Goal: Obtain resource: Obtain resource

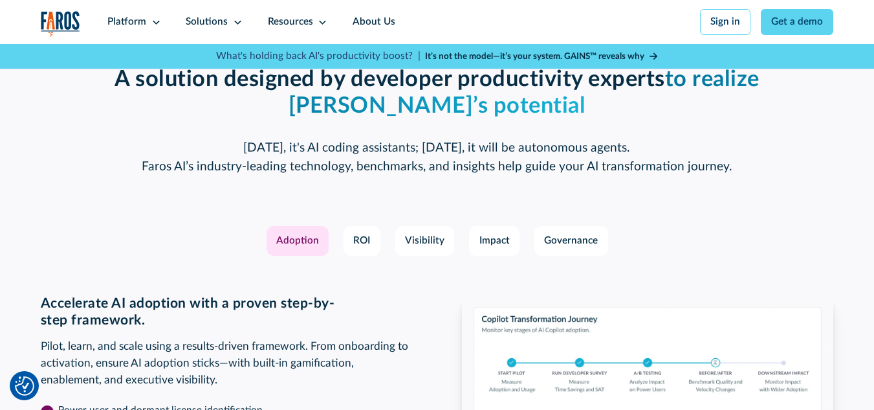
scroll to position [1768, 0]
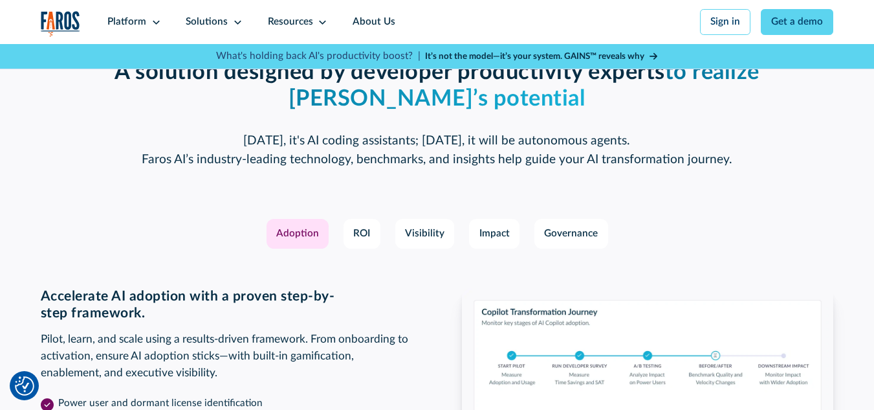
click at [290, 241] on div "Adoption" at bounding box center [297, 233] width 43 height 15
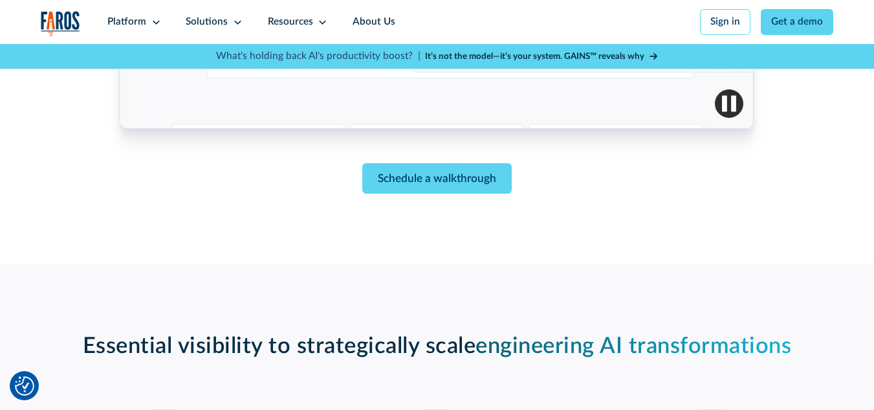
scroll to position [690, 0]
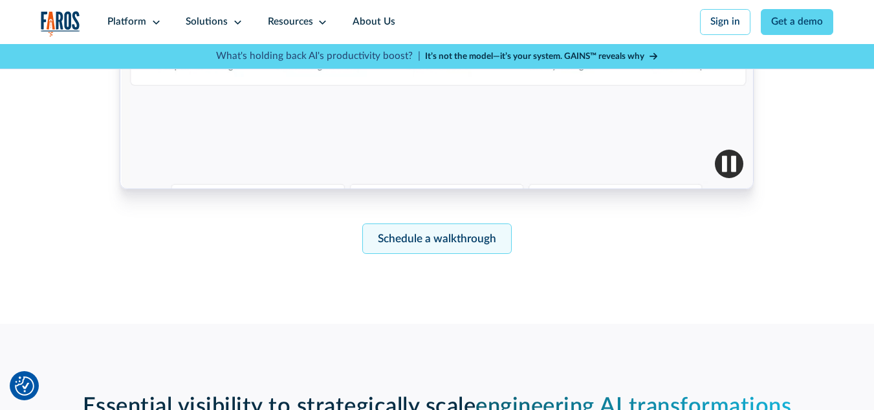
click at [462, 241] on link "Schedule a walkthrough" at bounding box center [436, 238] width 149 height 30
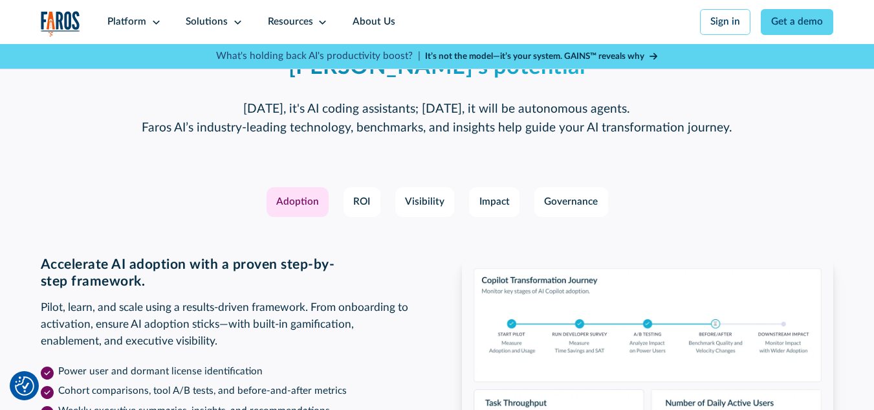
scroll to position [1797, 0]
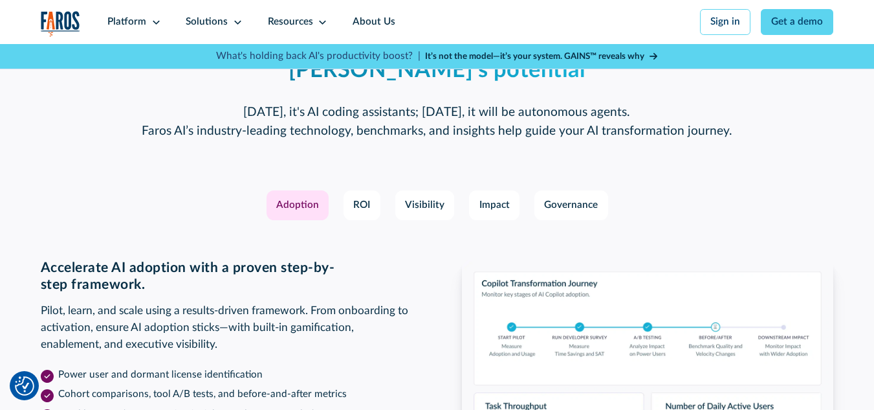
click at [304, 213] on div "Adoption" at bounding box center [297, 205] width 43 height 15
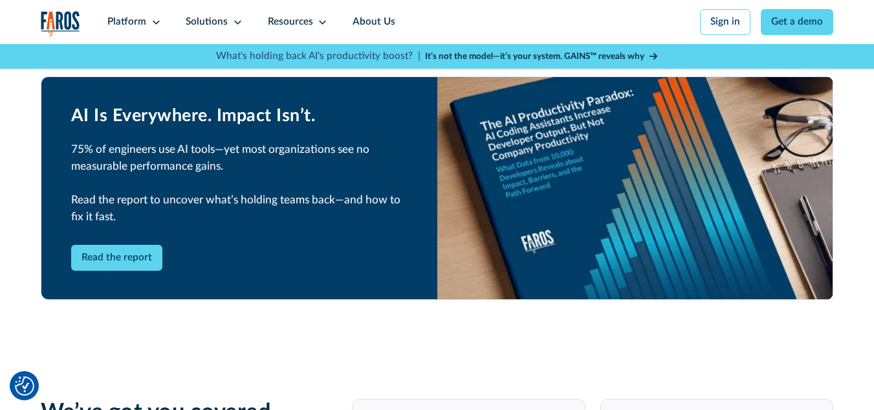
scroll to position [2357, 0]
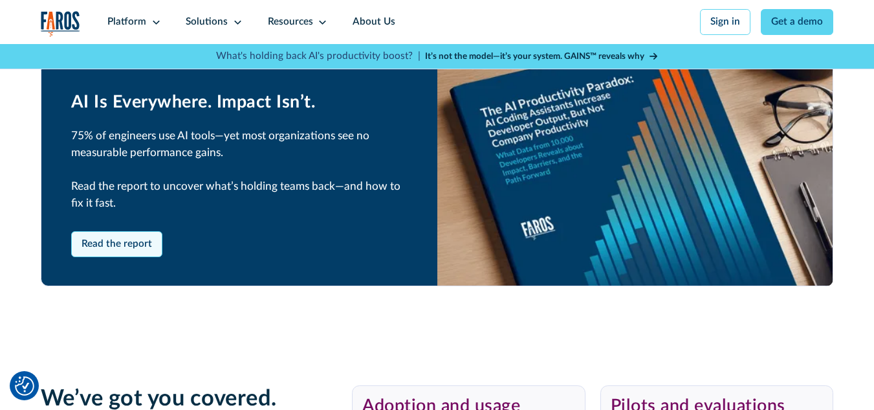
click at [89, 257] on link "Read the report" at bounding box center [117, 244] width 92 height 26
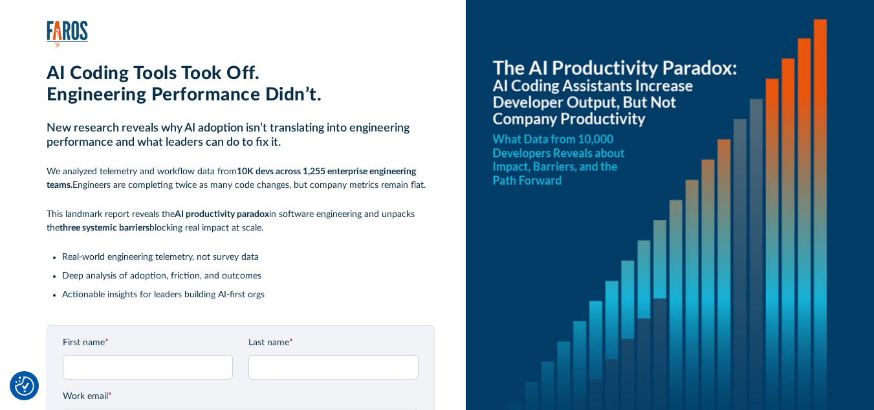
scroll to position [129, 0]
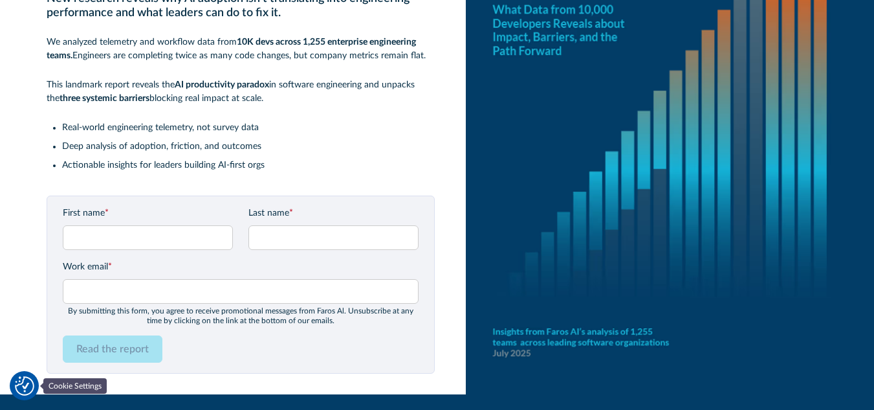
click at [24, 378] on img "Cookie Settings" at bounding box center [24, 385] width 19 height 19
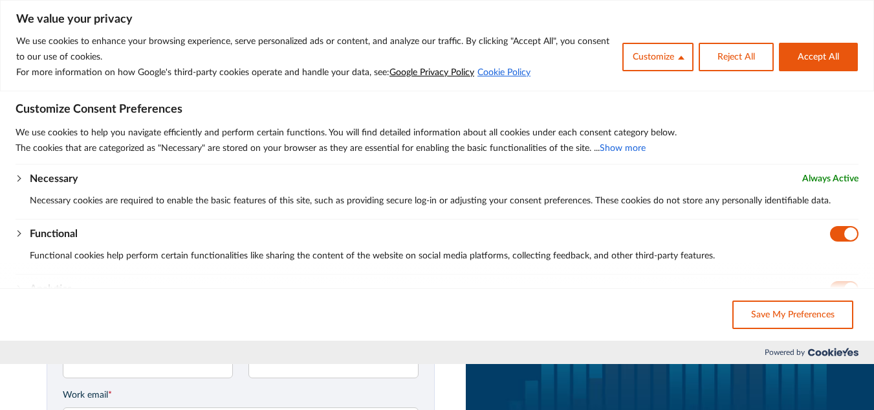
scroll to position [0, 0]
click at [822, 54] on button "Accept All" at bounding box center [818, 57] width 79 height 28
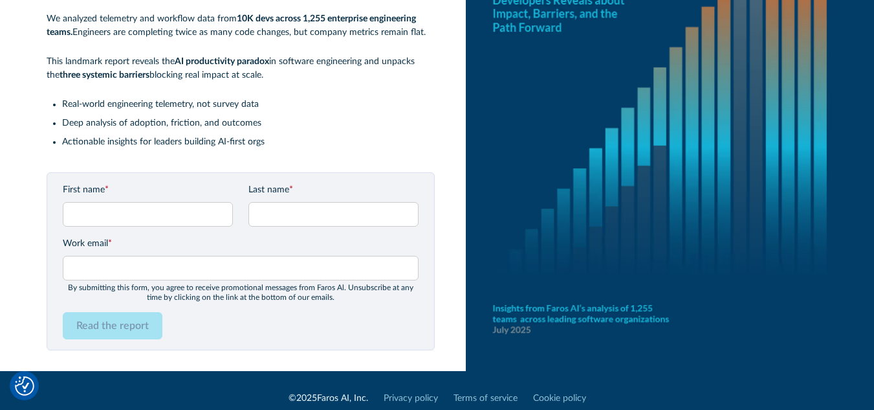
scroll to position [169, 0]
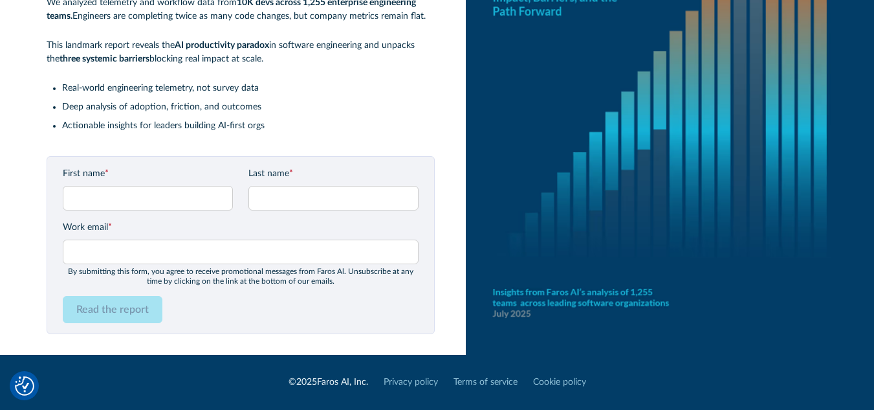
click at [191, 304] on div "Read the report" at bounding box center [241, 309] width 356 height 27
click at [163, 311] on div "Read the report" at bounding box center [241, 309] width 356 height 27
